Goal: Book appointment/travel/reservation

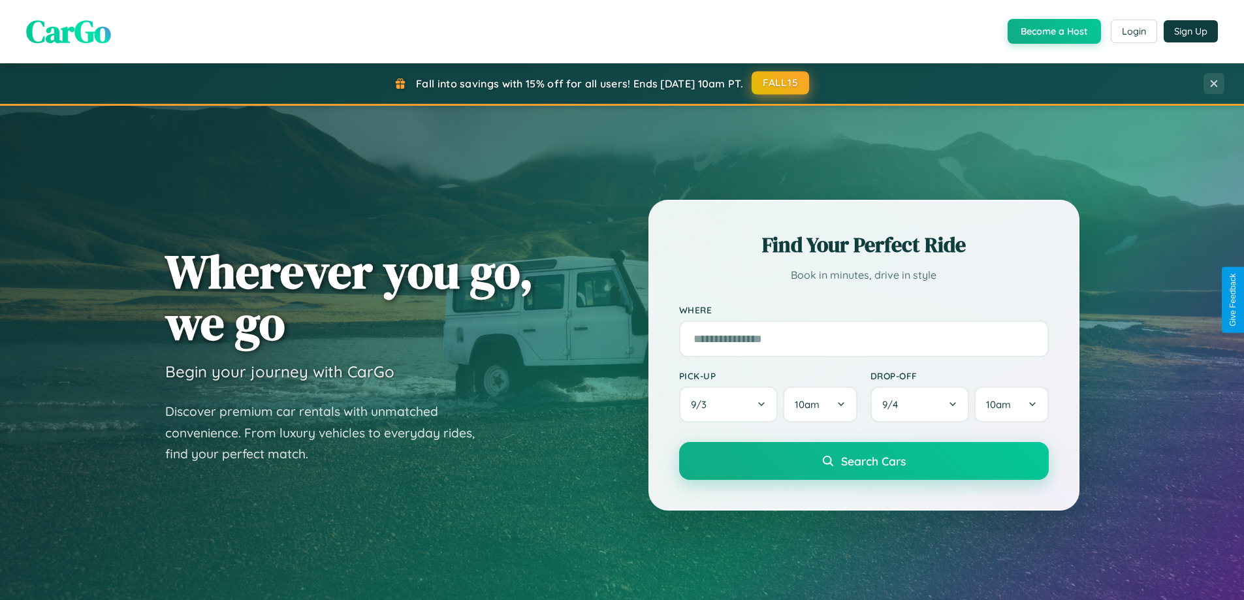
click at [781, 83] on button "FALL15" at bounding box center [779, 82] width 57 height 23
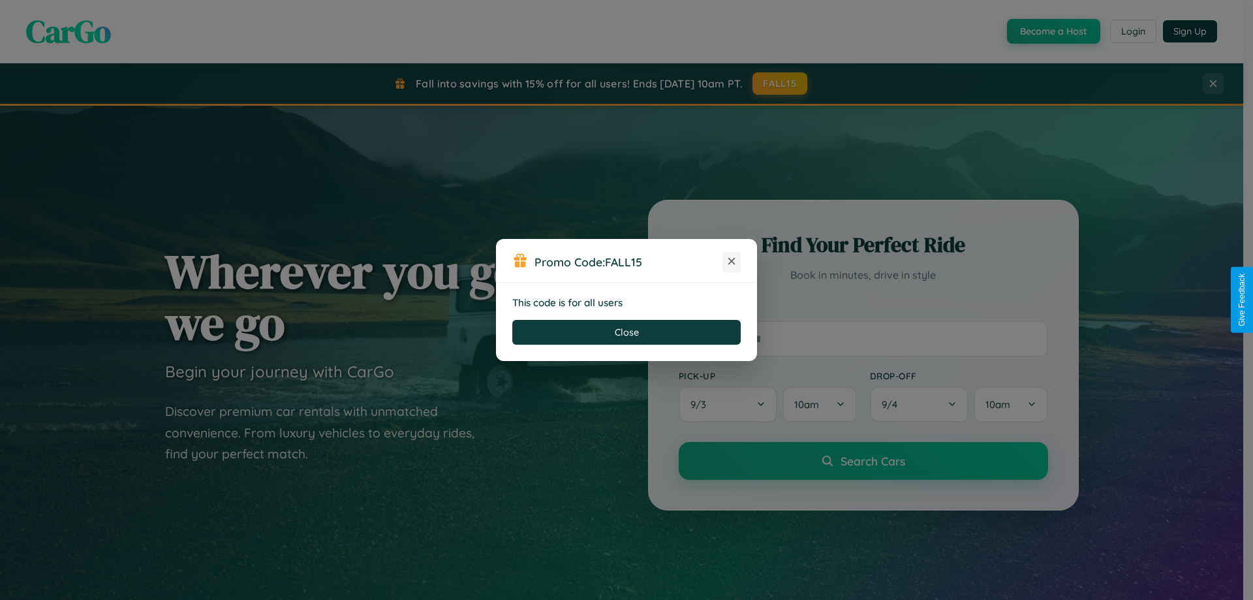
click at [732, 262] on icon at bounding box center [731, 261] width 13 height 13
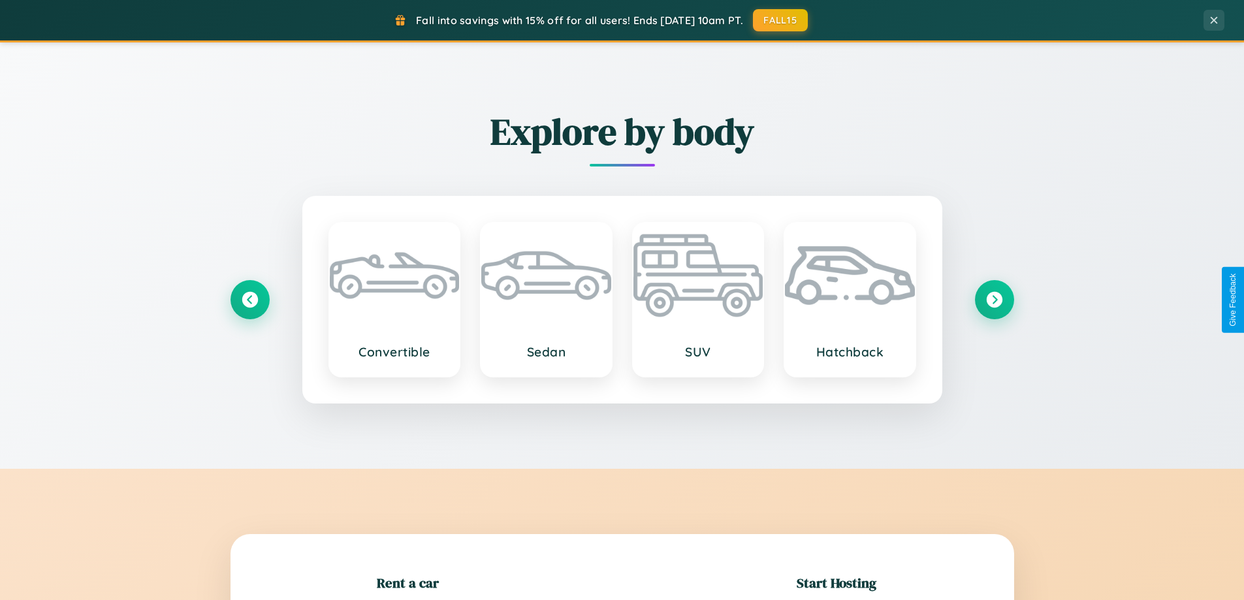
scroll to position [282, 0]
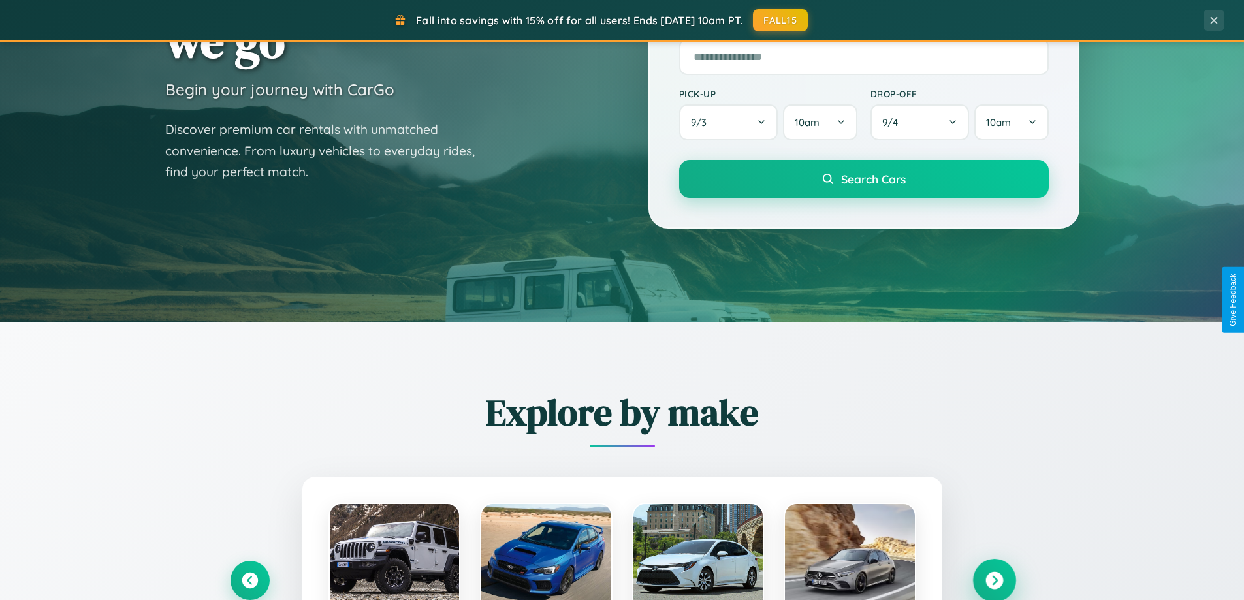
click at [994, 579] on icon at bounding box center [994, 581] width 18 height 18
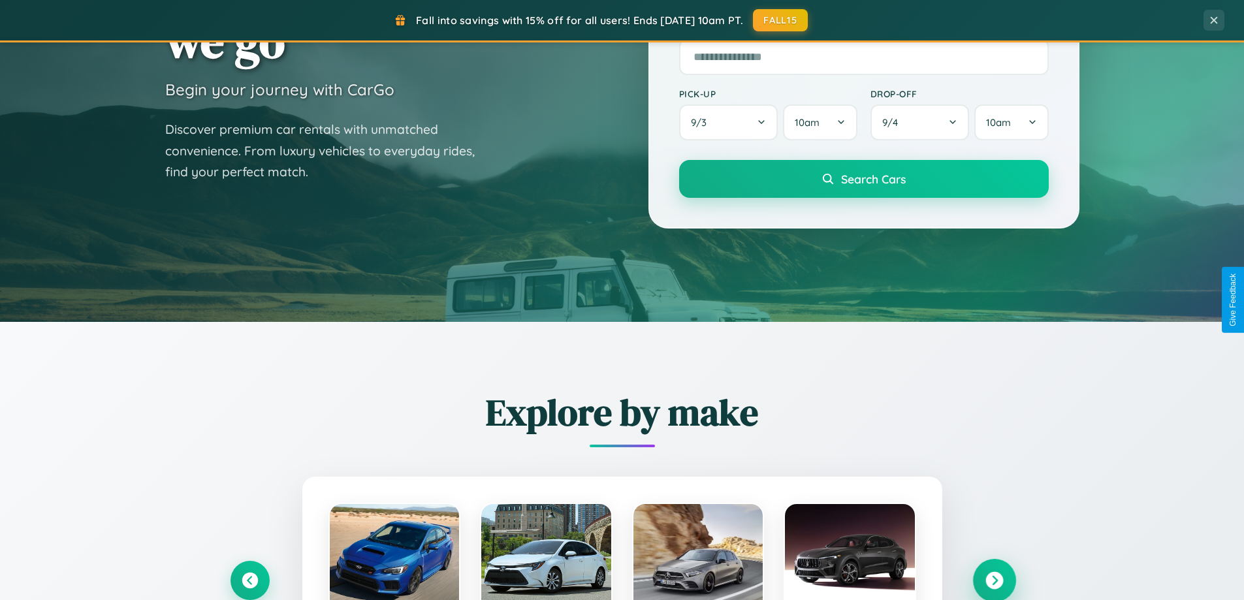
click at [994, 579] on icon at bounding box center [994, 581] width 18 height 18
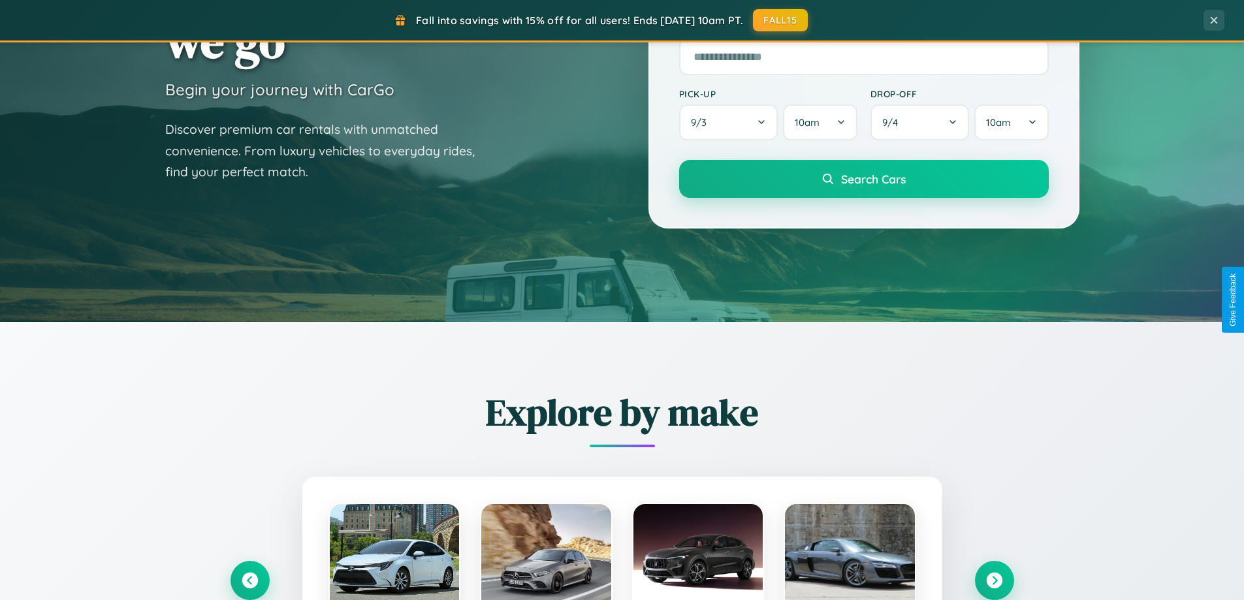
scroll to position [1307, 0]
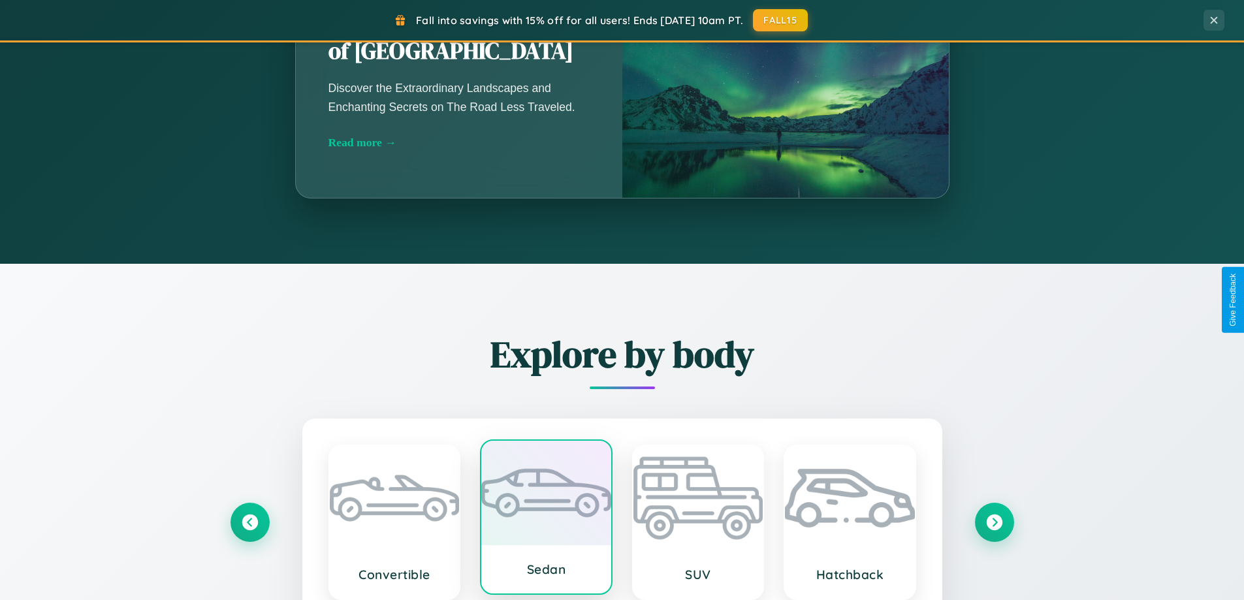
click at [546, 518] on div at bounding box center [546, 493] width 130 height 104
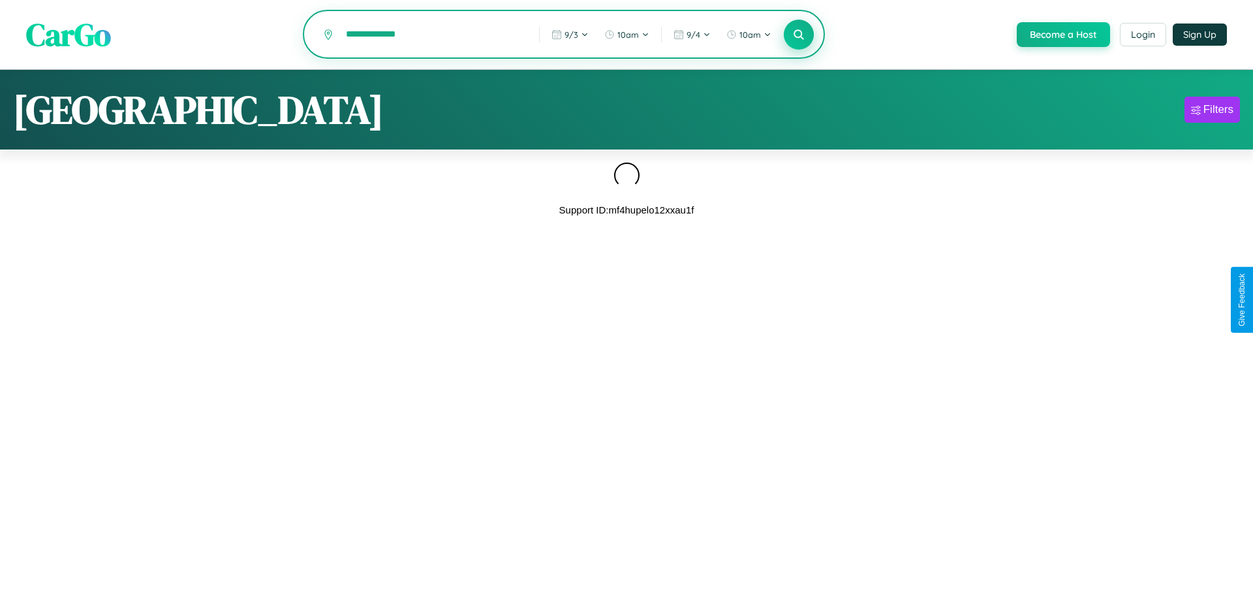
type input "**********"
click at [798, 35] on icon at bounding box center [798, 34] width 12 height 12
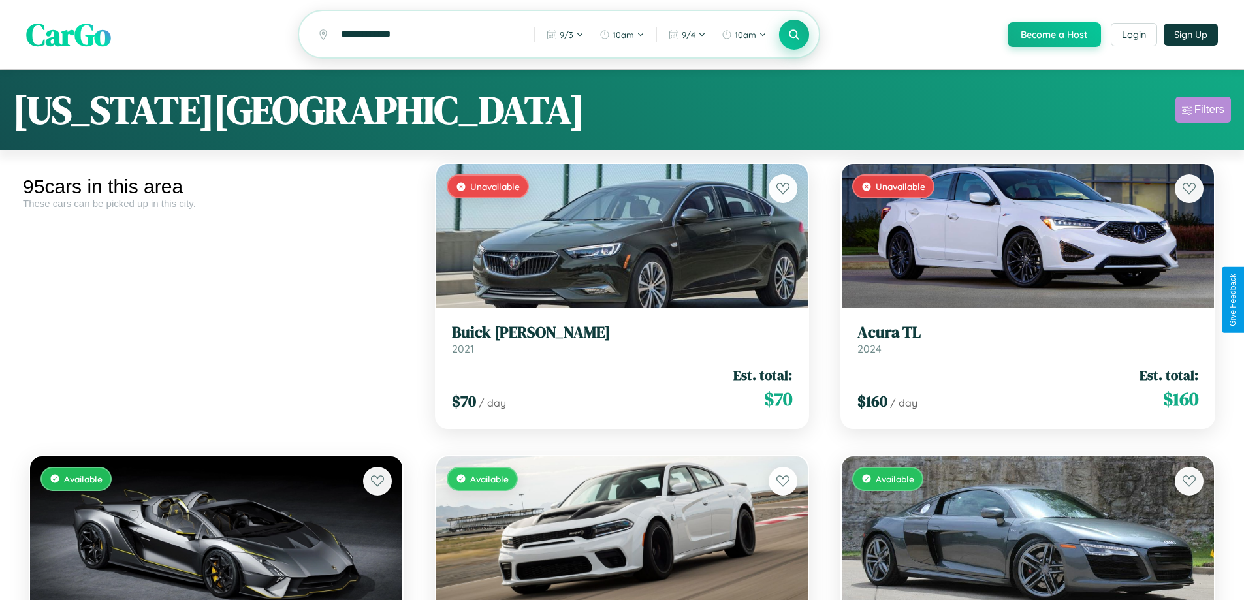
click at [1202, 112] on div "Filters" at bounding box center [1209, 109] width 30 height 13
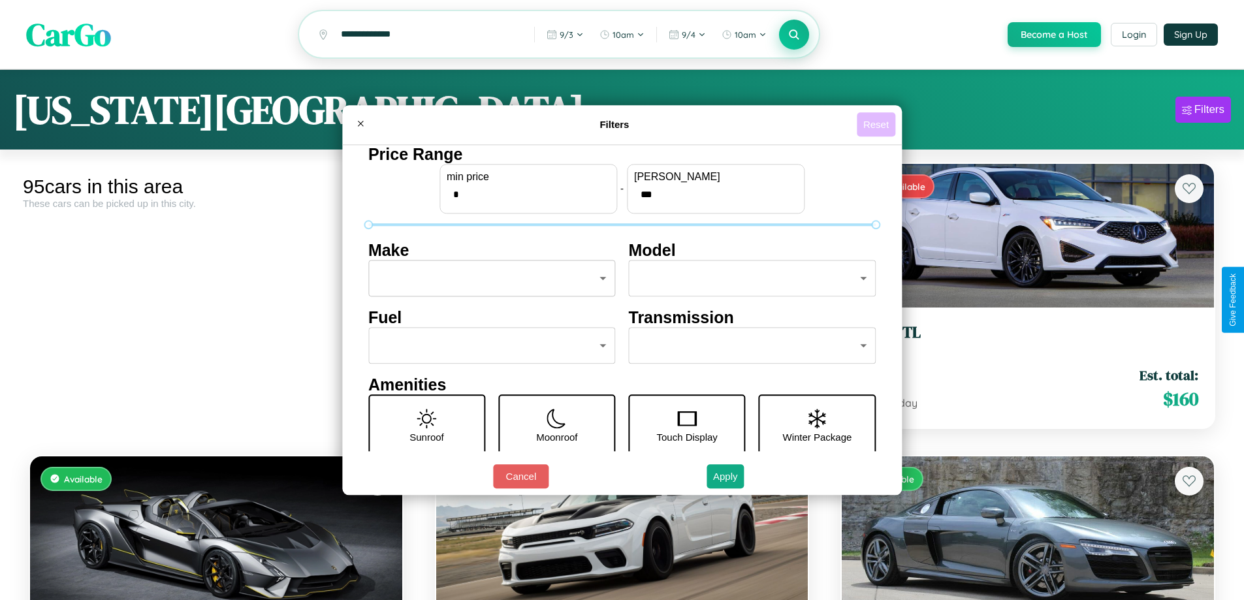
click at [877, 124] on button "Reset" at bounding box center [875, 124] width 39 height 24
